Goal: Navigation & Orientation: Go to known website

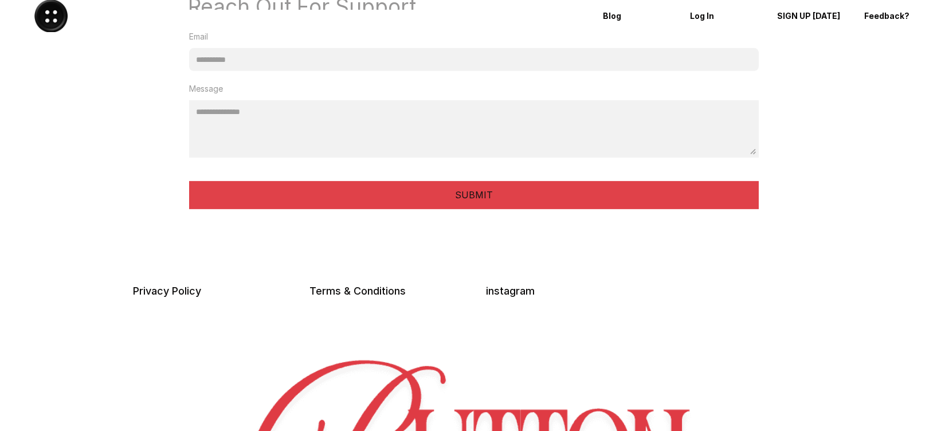
scroll to position [3076, 0]
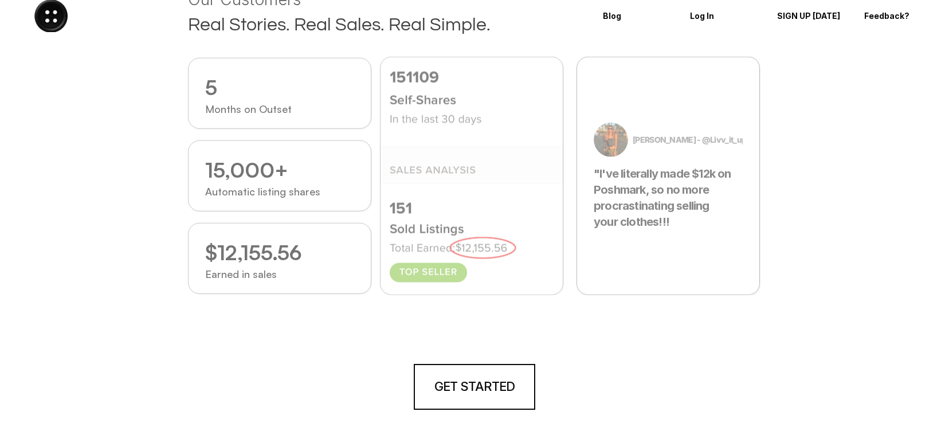
scroll to position [1550, 0]
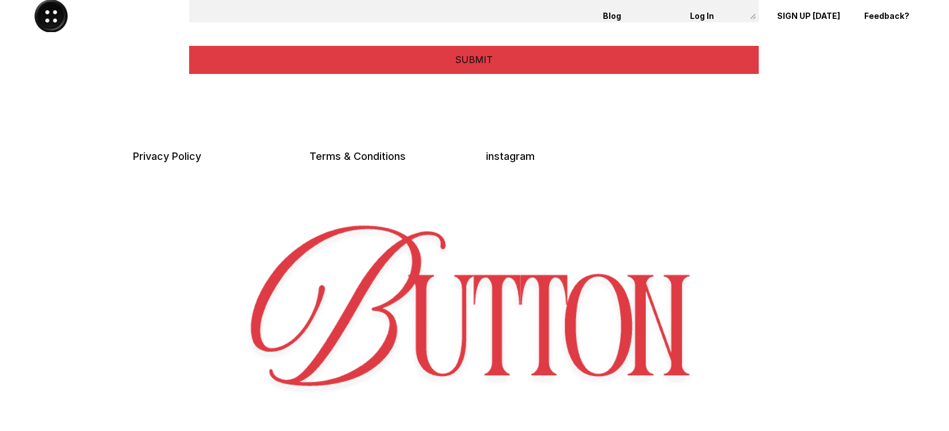
scroll to position [2989, 0]
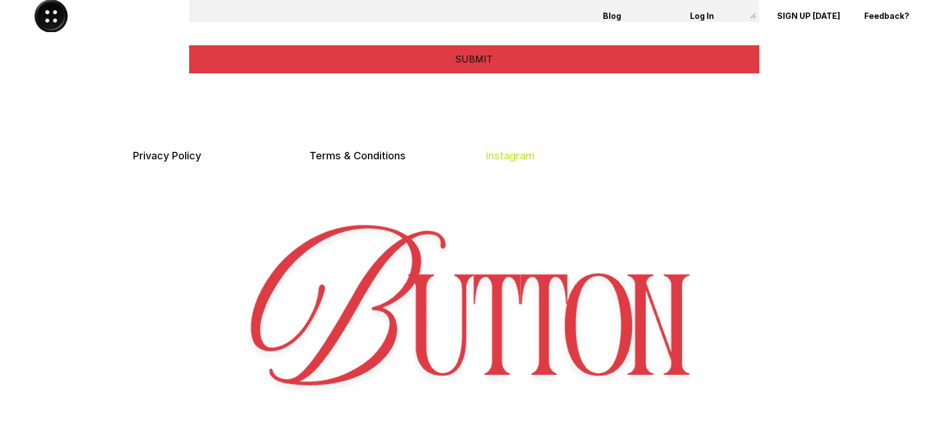
click at [516, 152] on link "instagram" at bounding box center [510, 155] width 49 height 12
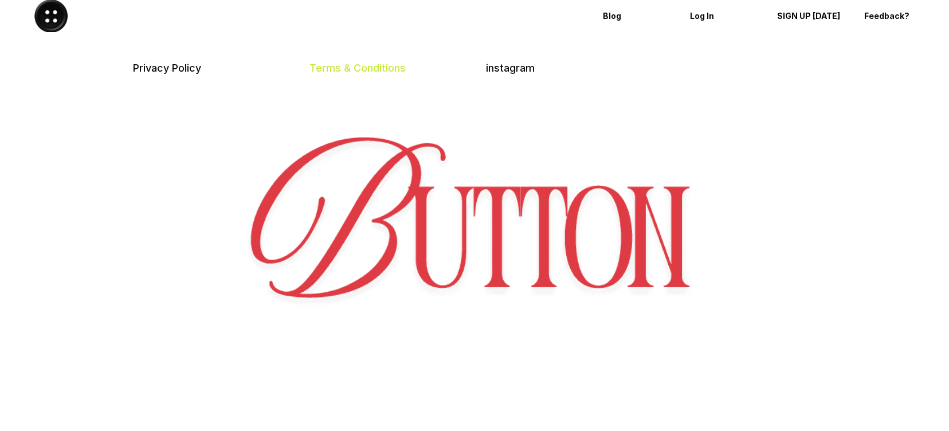
click at [338, 64] on link "Terms & Conditions" at bounding box center [357, 68] width 96 height 12
click at [789, 24] on div "SIGN UP TODAY" at bounding box center [805, 16] width 74 height 18
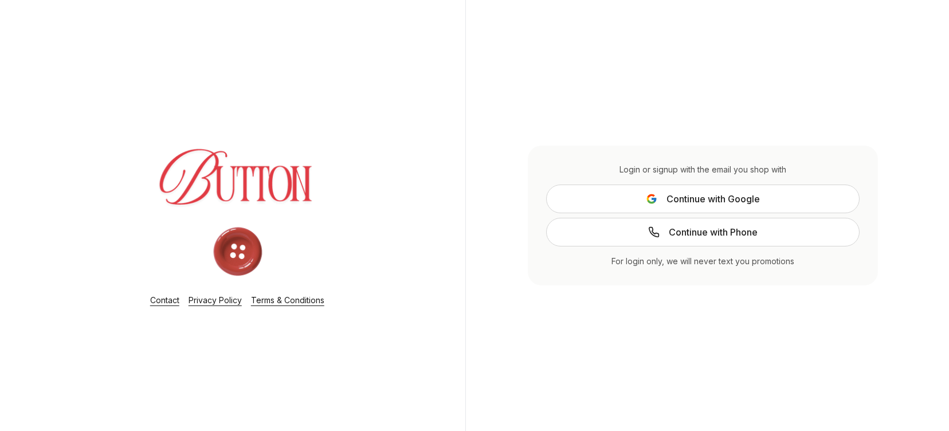
click at [99, 95] on div "Contact Privacy Policy Terms & Conditions" at bounding box center [237, 215] width 456 height 431
